Goal: Transaction & Acquisition: Purchase product/service

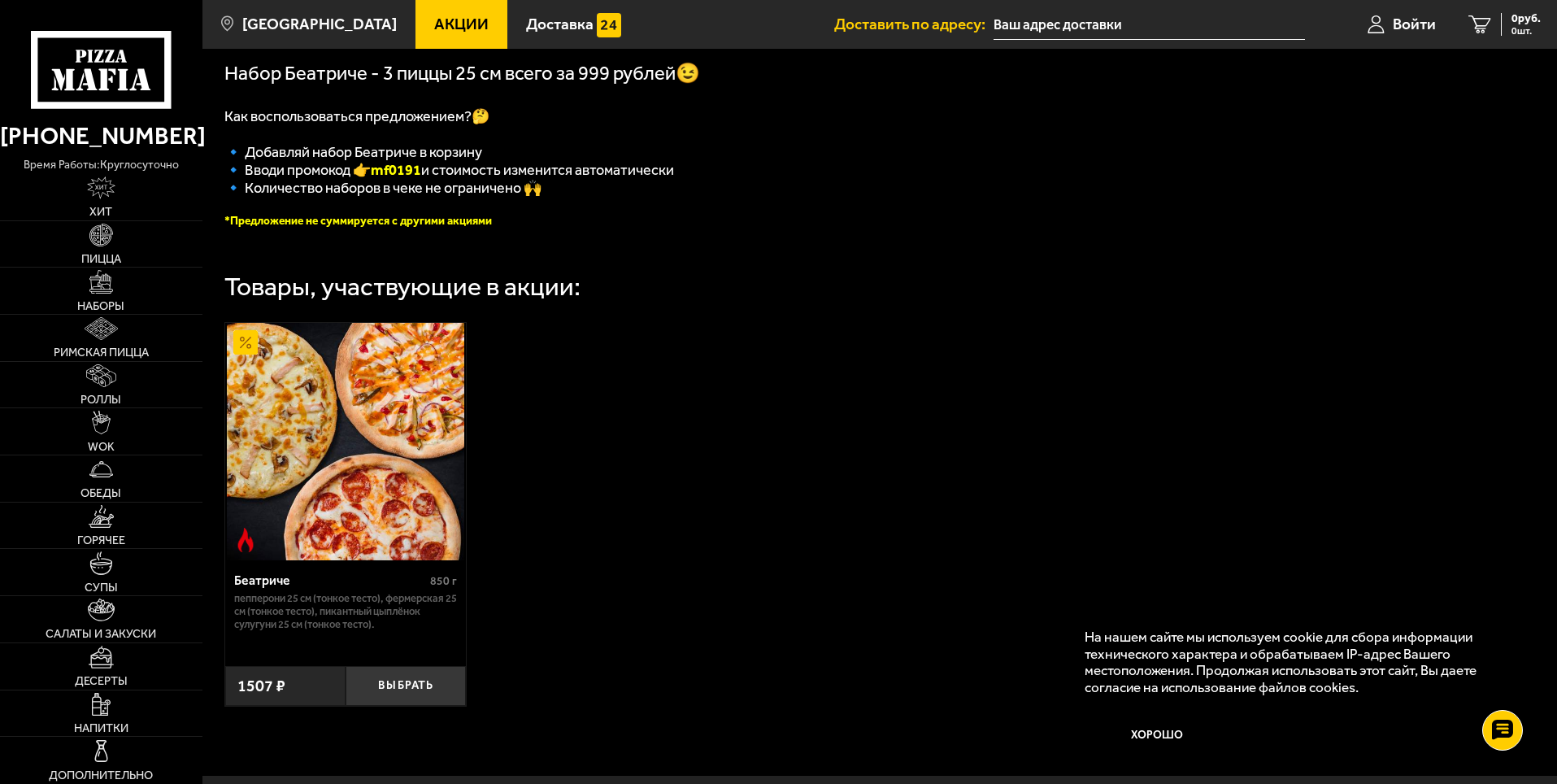
scroll to position [455, 0]
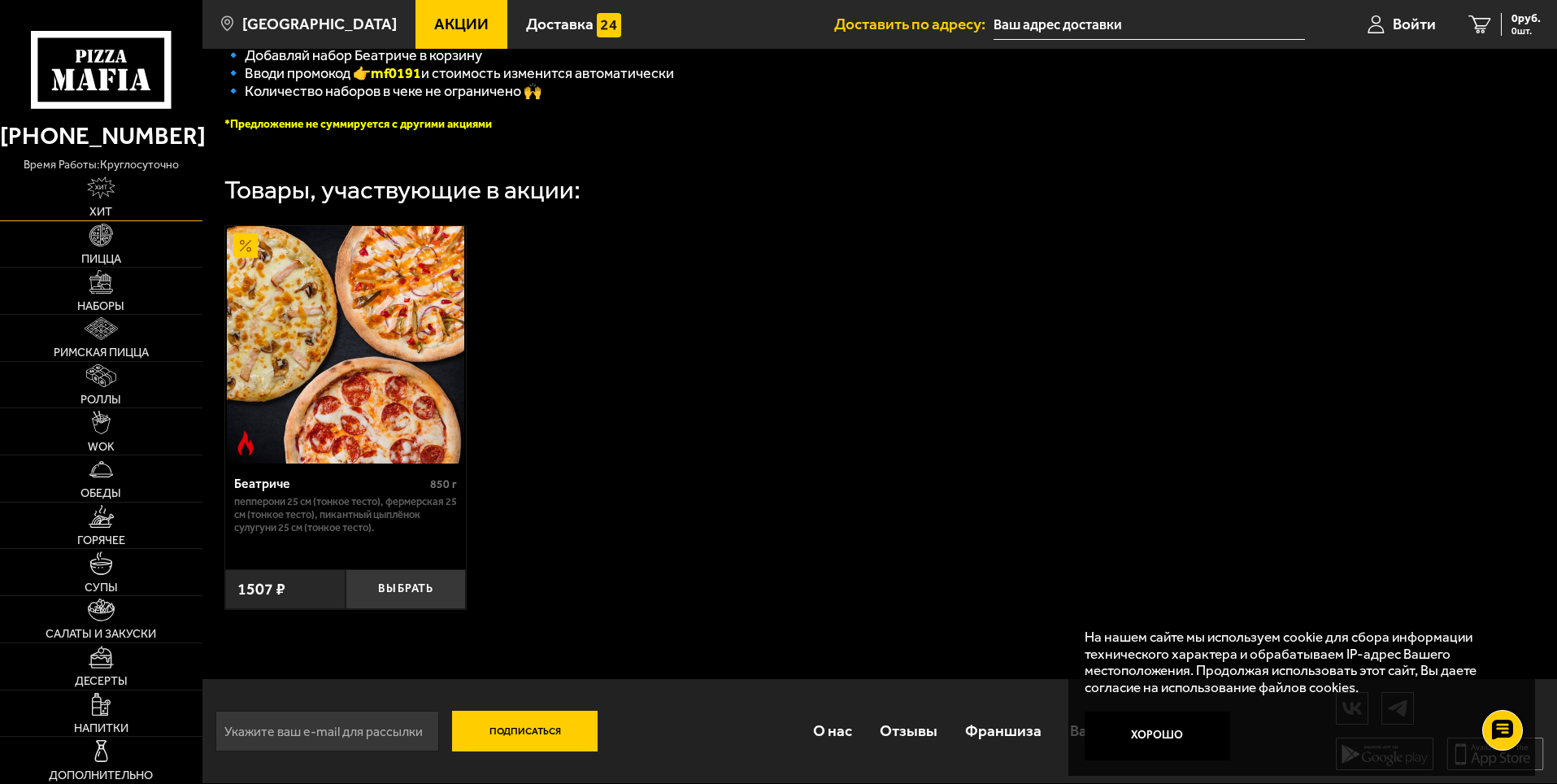
click at [103, 199] on img at bounding box center [101, 188] width 28 height 23
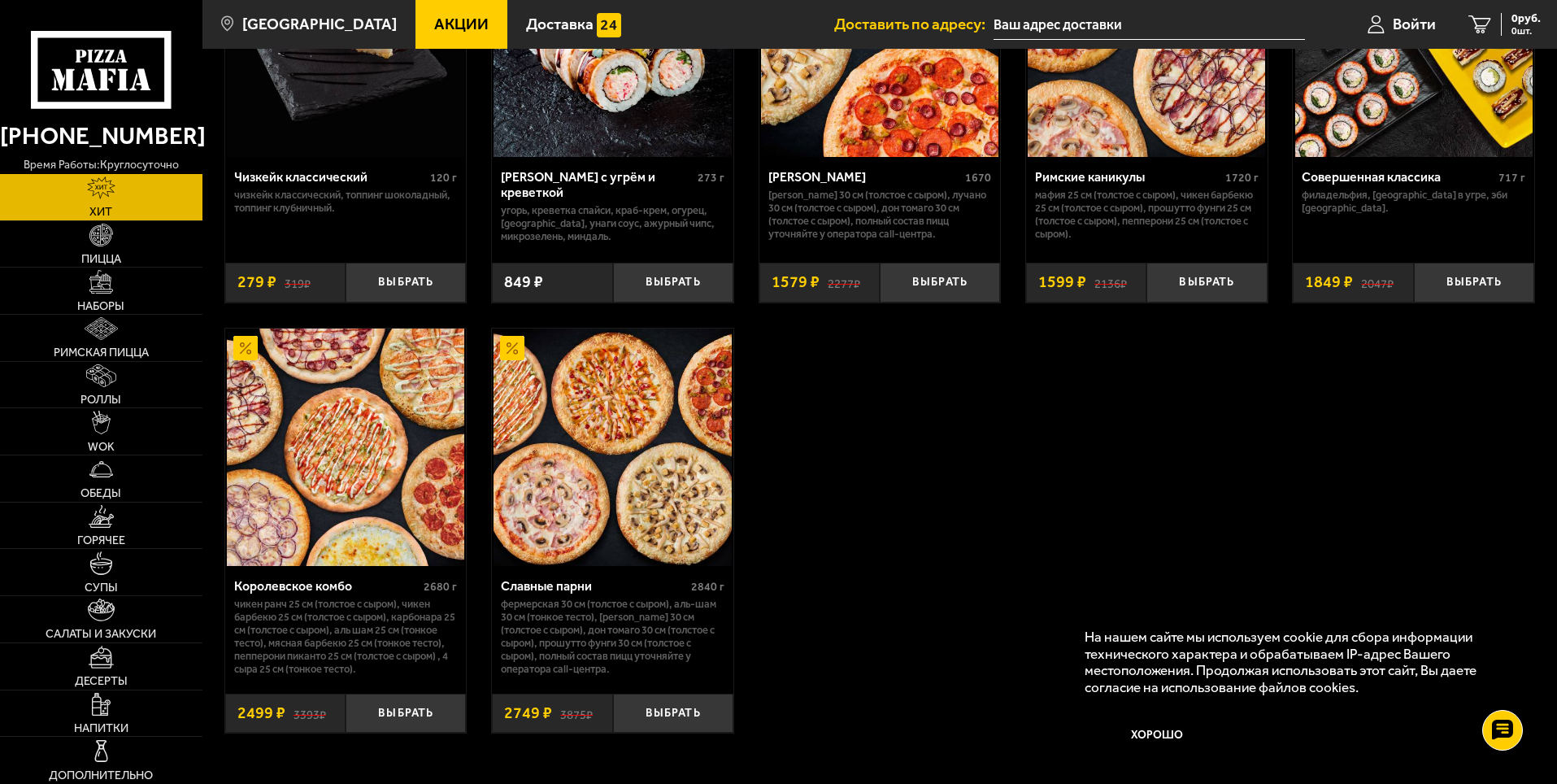
scroll to position [890, 0]
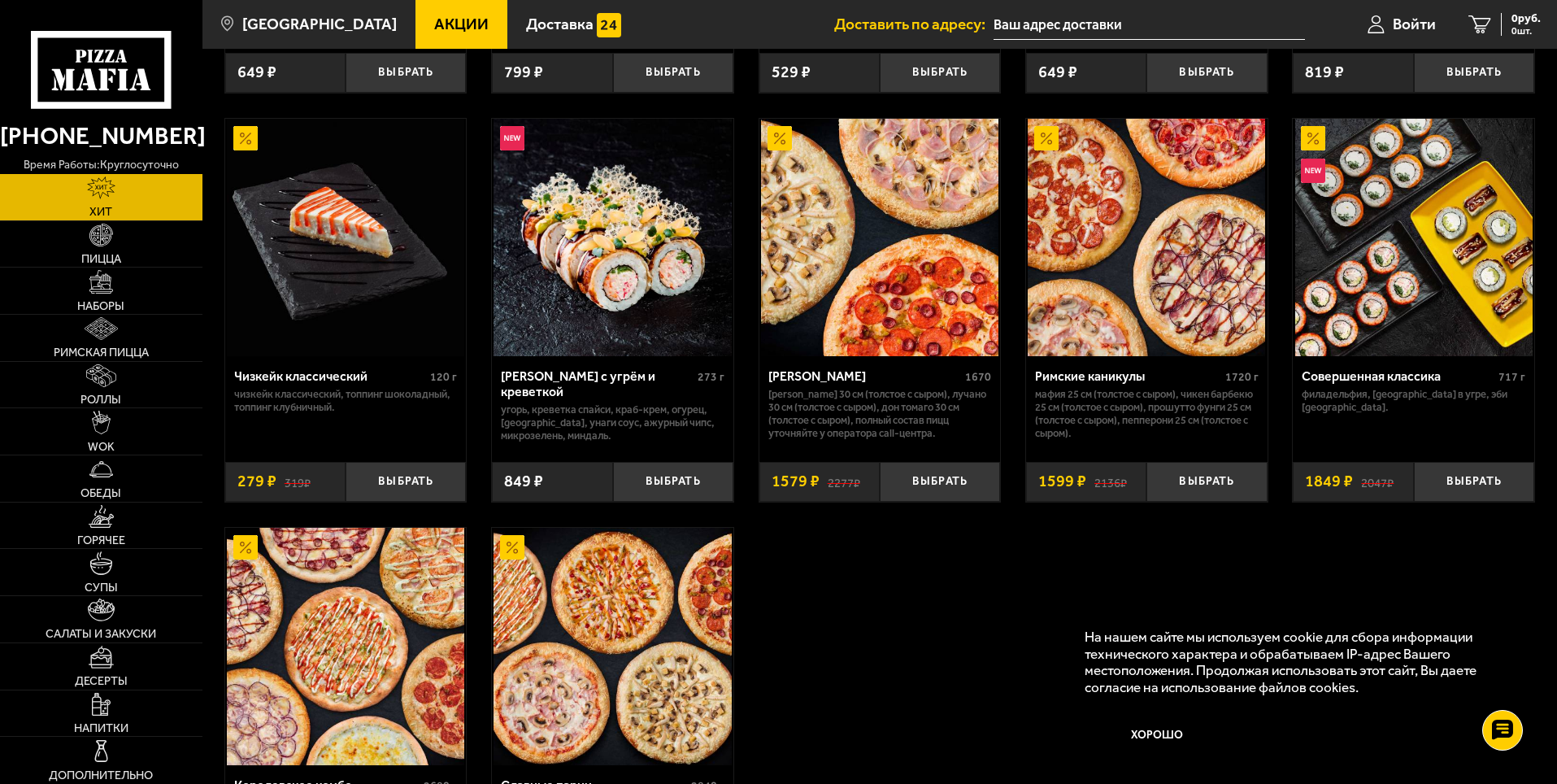
click at [806, 384] on div "[PERSON_NAME]" at bounding box center [865, 375] width 193 height 16
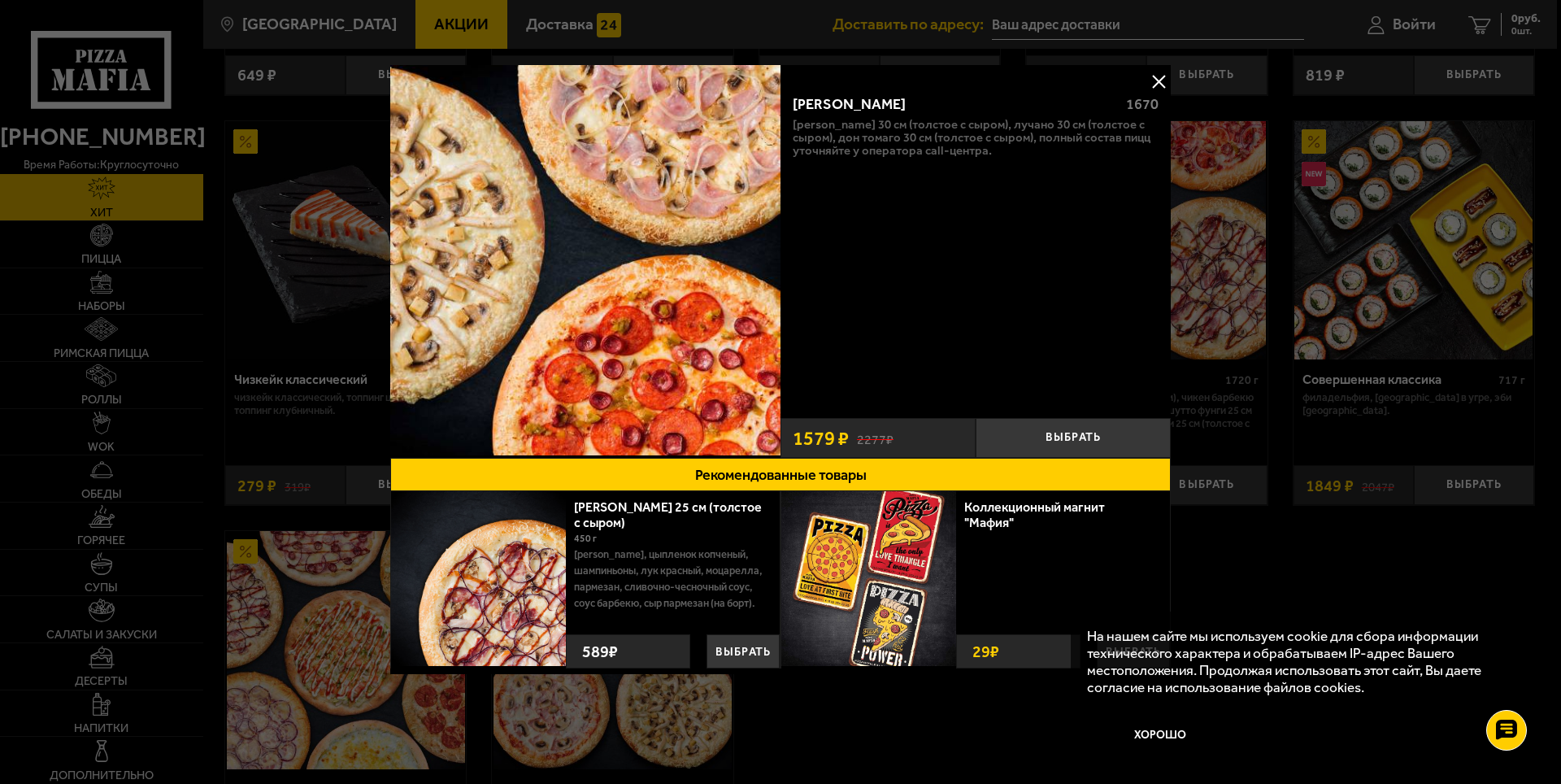
click at [1111, 89] on div "Хет Трик 1670 [PERSON_NAME] 30 см (толстое с сыром), Лучано 30 см (толстое с сы…" at bounding box center [976, 245] width 390 height 329
click at [1156, 76] on button at bounding box center [1159, 81] width 25 height 25
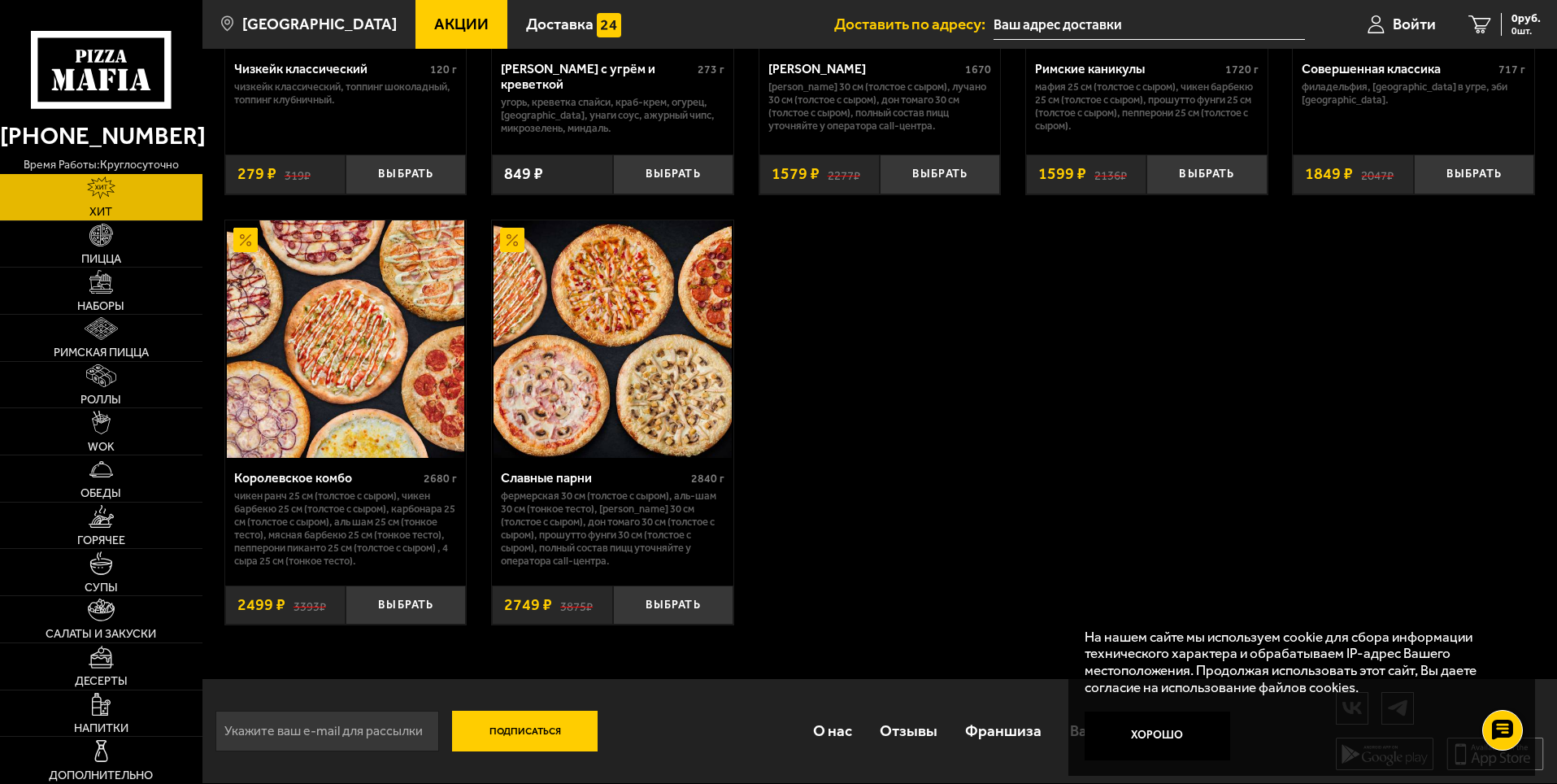
scroll to position [1216, 0]
